Goal: Task Accomplishment & Management: Use online tool/utility

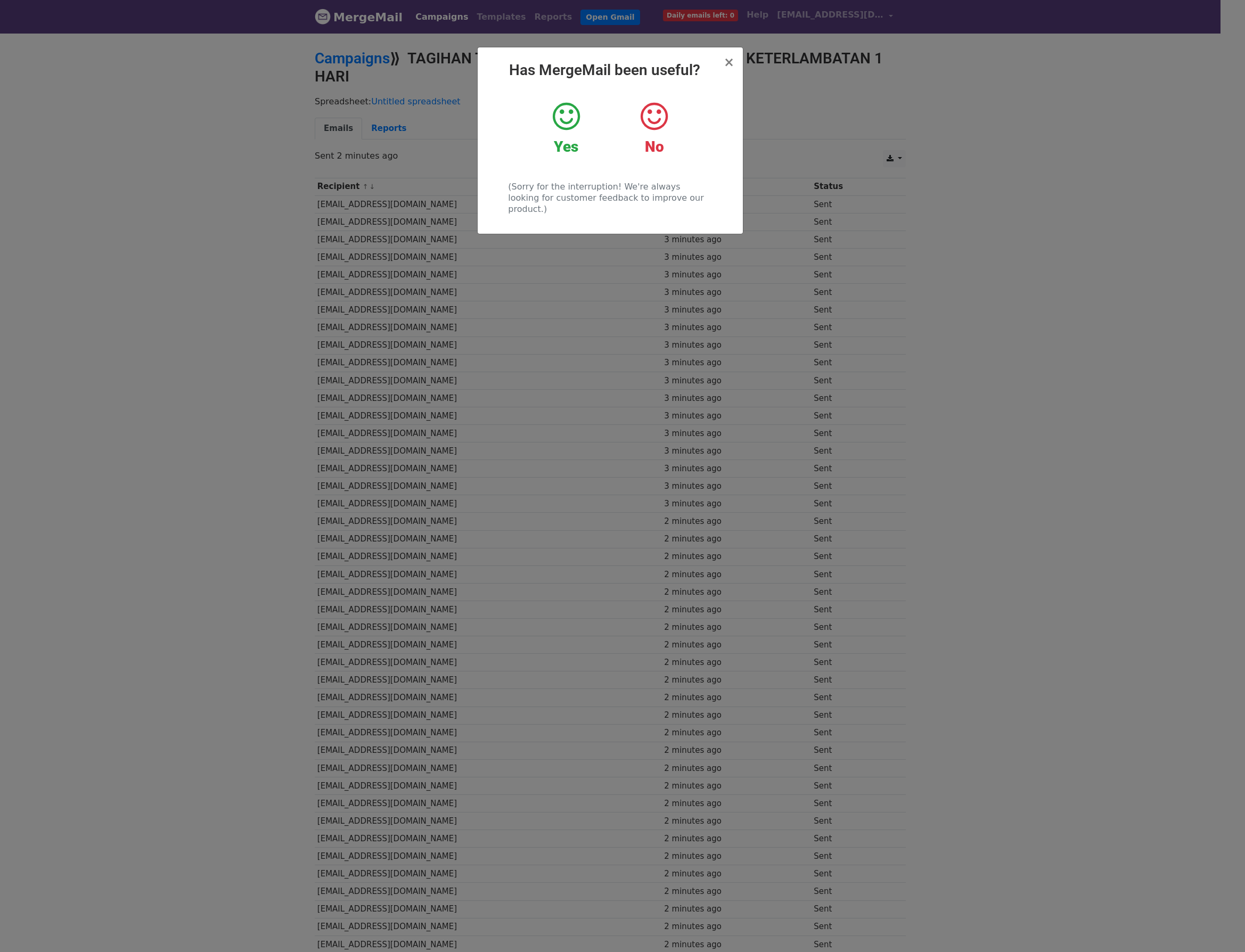
click at [715, 59] on div "× Has MergeMail been useful? Yes No (Sorry for the interruption! We're always l…" at bounding box center [610, 141] width 265 height 187
click at [718, 59] on div "× Has MergeMail been useful? Yes No (Sorry for the interruption! We're always l…" at bounding box center [610, 141] width 265 height 187
click at [727, 66] on span "×" at bounding box center [729, 62] width 11 height 15
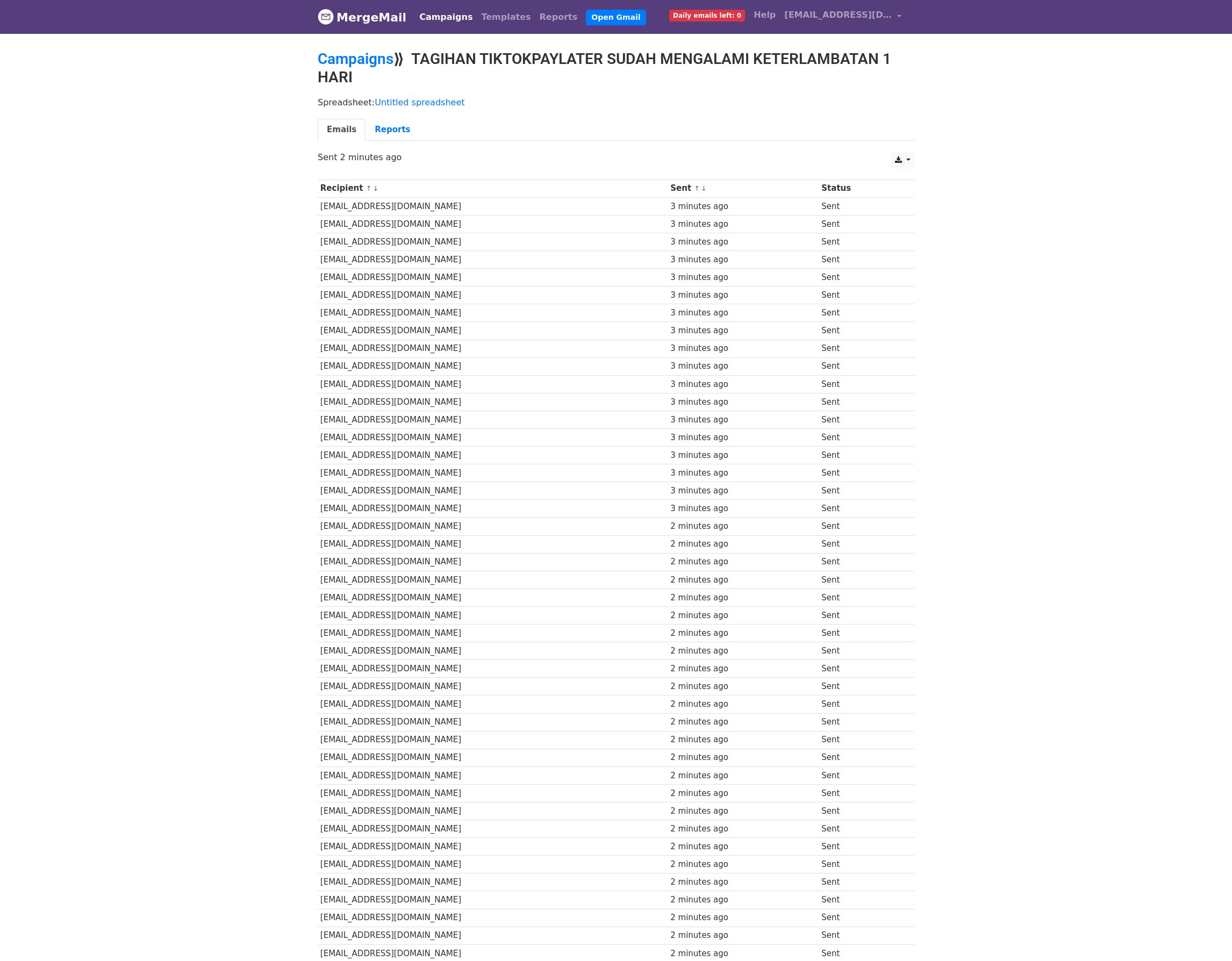
click at [430, 15] on link "Campaigns" at bounding box center [445, 17] width 62 height 21
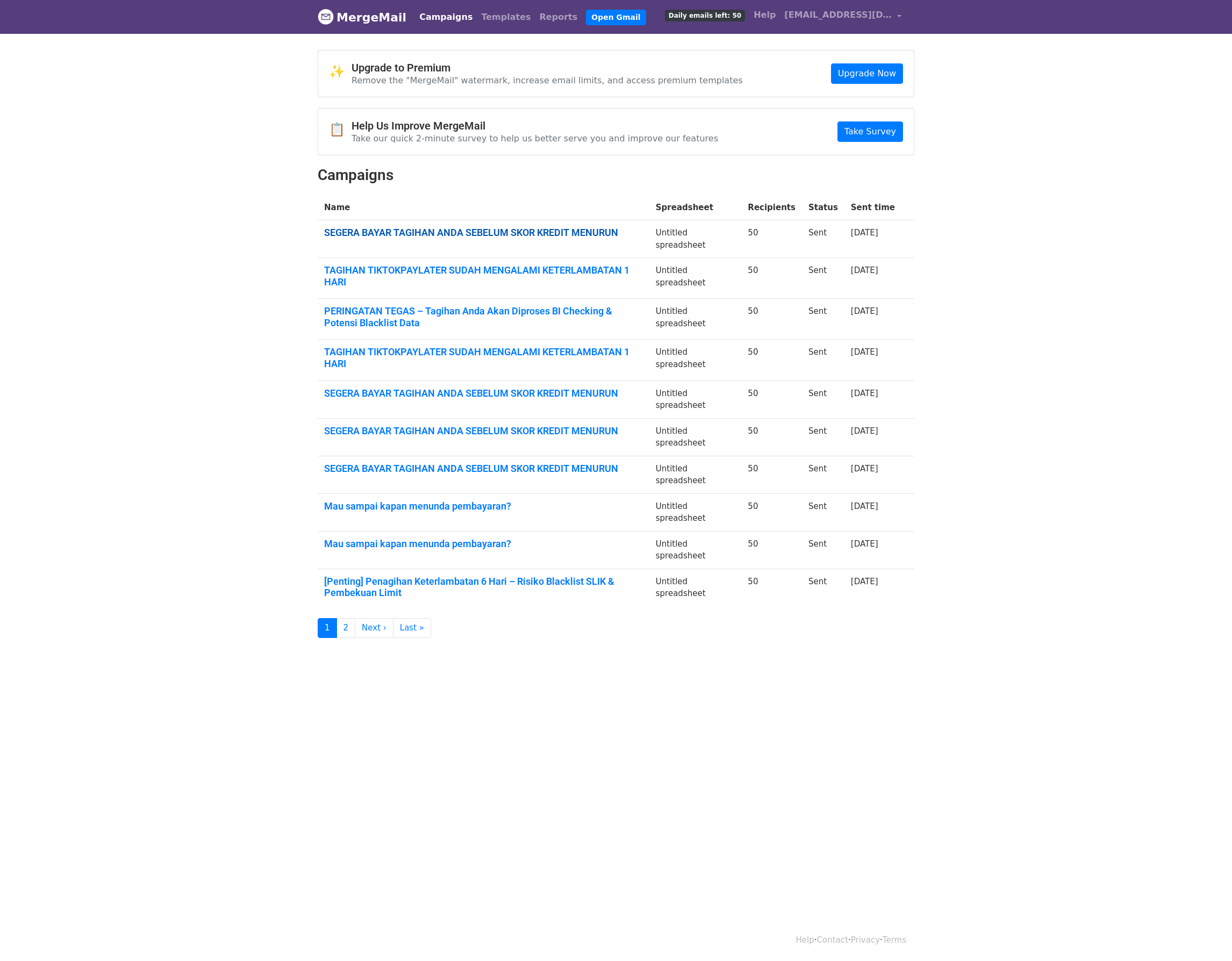
click at [439, 231] on link "SEGERA BAYAR TAGIHAN ANDA SEBELUM SKOR KREDIT MENURUN" at bounding box center [483, 232] width 319 height 12
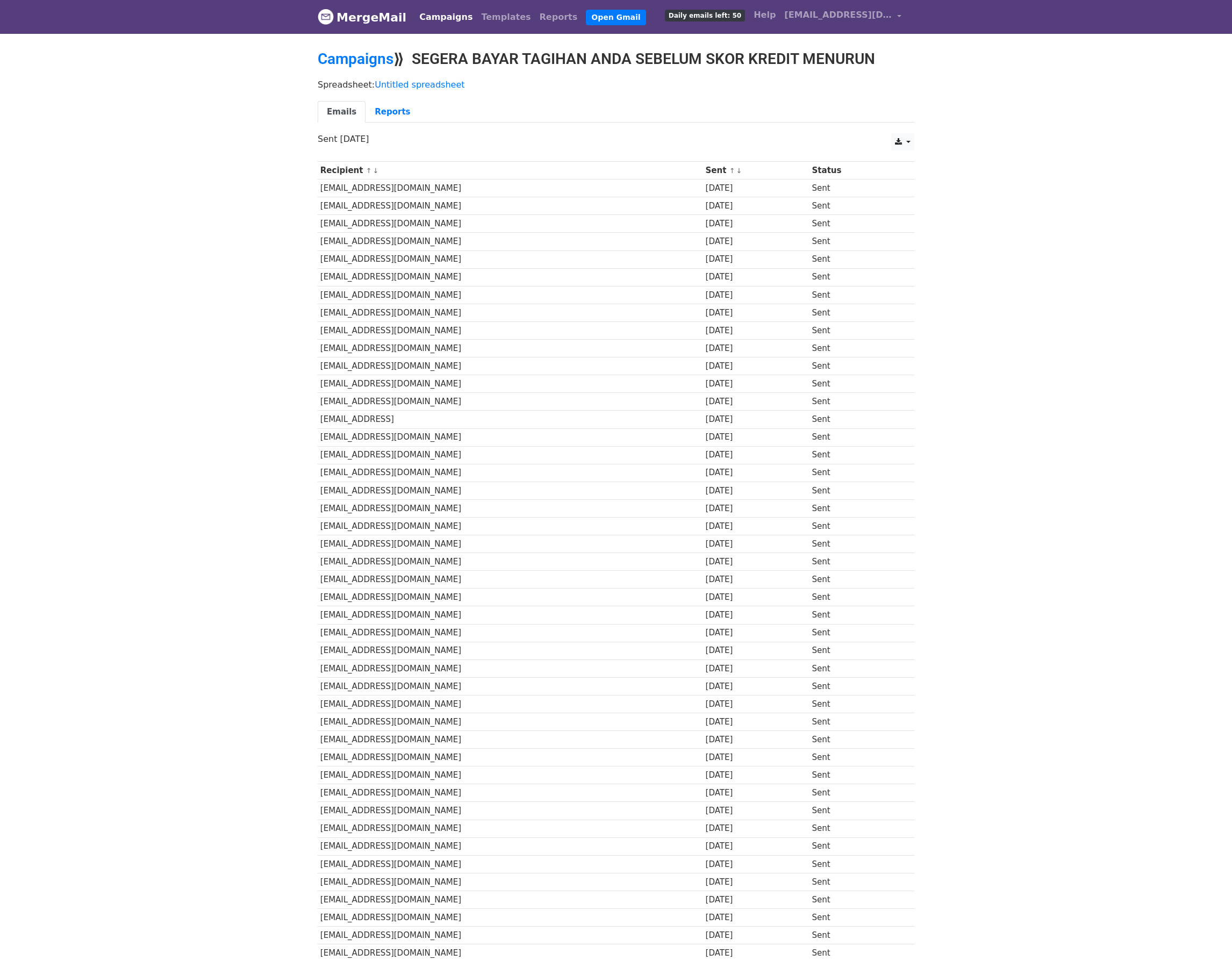
click at [337, 70] on div "Campaigns ⟫ SEGERA BAYAR TAGIHAN ANDA SEBELUM SKOR KREDIT MENURUN" at bounding box center [616, 61] width 612 height 24
click at [430, 13] on link "Campaigns" at bounding box center [445, 17] width 62 height 21
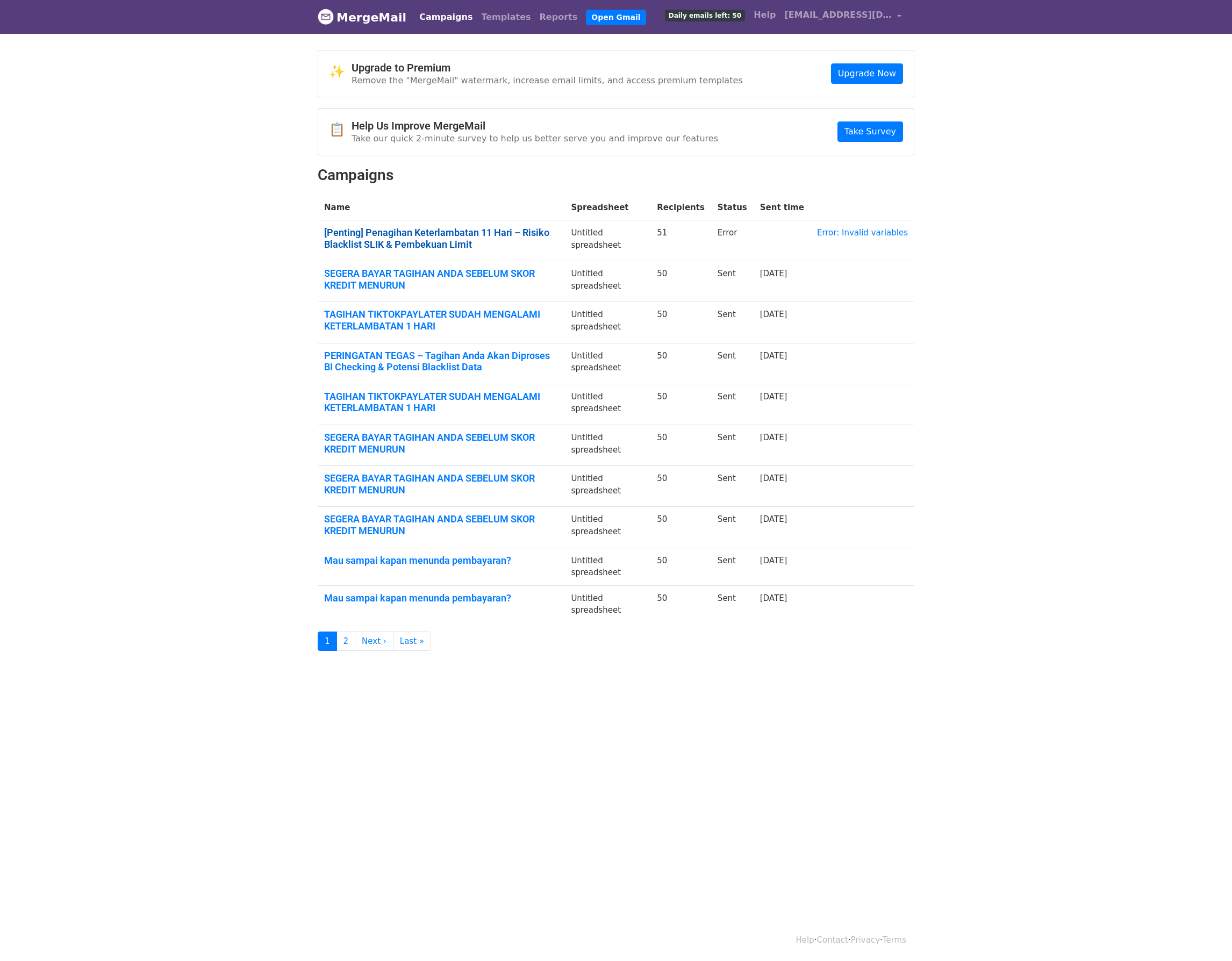
click at [487, 234] on link "[Penting] Penagihan Keterlambatan 11 Hari – Risiko Blacklist SLIK & Pembekuan L…" at bounding box center [440, 238] width 234 height 23
click at [858, 231] on link "Error: Invalid variables" at bounding box center [863, 233] width 91 height 10
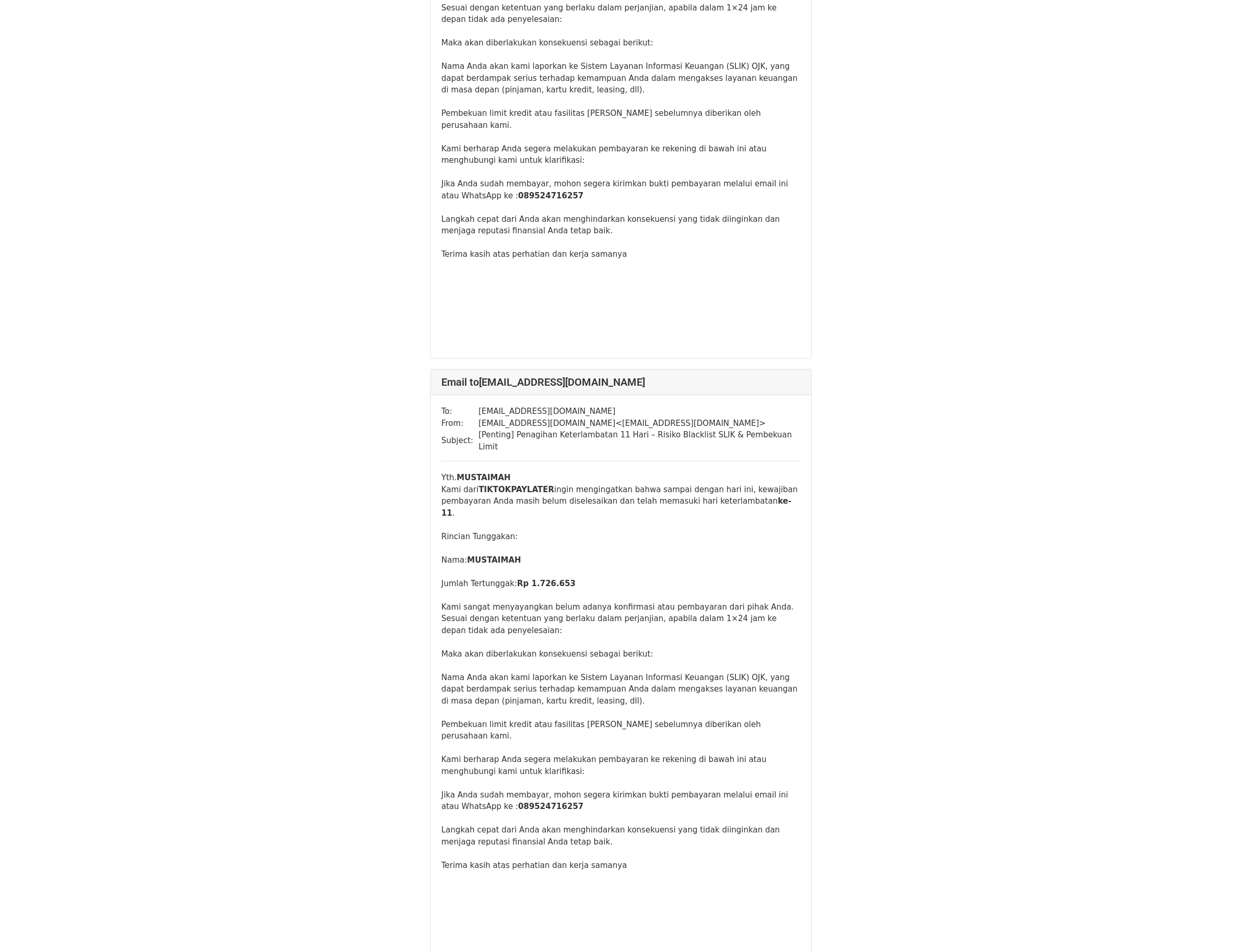
scroll to position [4698, 0]
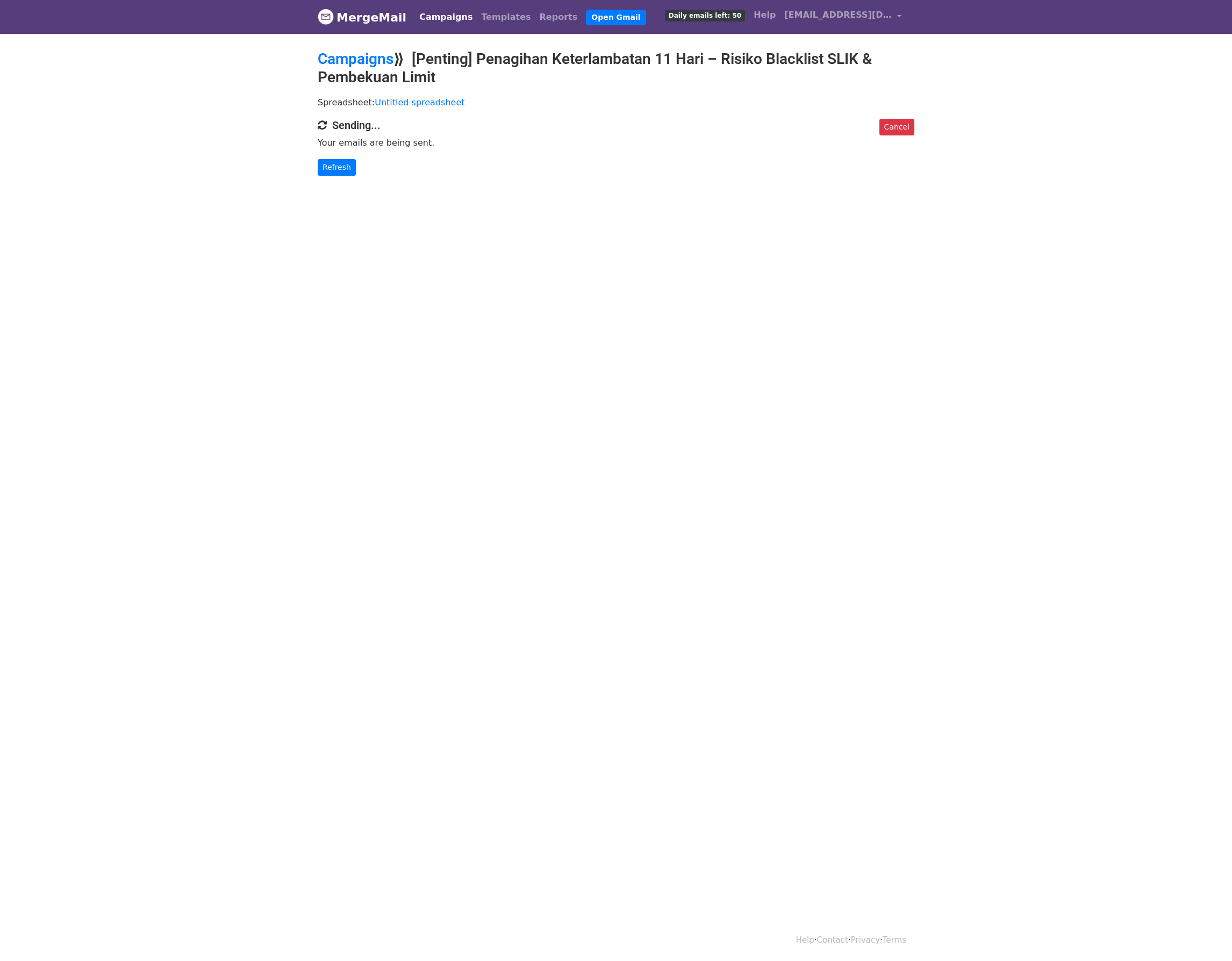
click at [983, 367] on html "MergeMail Campaigns Templates Reports Open Gmail Daily emails left: 50 Help [EM…" at bounding box center [616, 480] width 1232 height 961
click at [332, 182] on body "MergeMail Campaigns Templates Reports Open Gmail Daily emails left: 50 Help [EM…" at bounding box center [616, 109] width 1232 height 219
click at [340, 164] on link "Refresh" at bounding box center [336, 168] width 38 height 17
